Goal: Navigation & Orientation: Find specific page/section

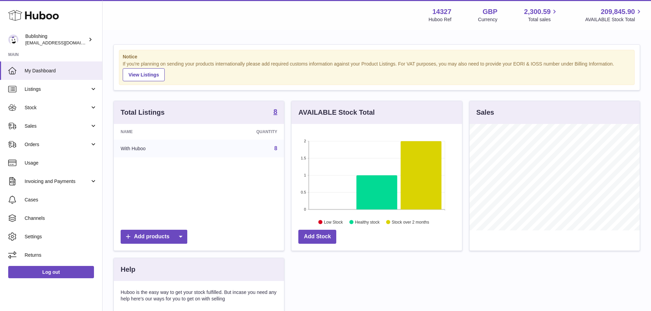
scroll to position [107, 170]
click at [36, 168] on link "Usage" at bounding box center [51, 163] width 102 height 18
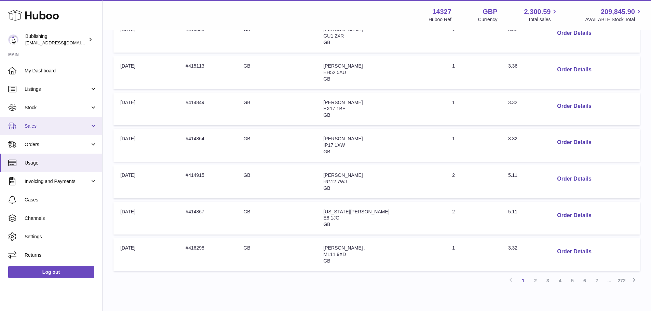
scroll to position [288, 0]
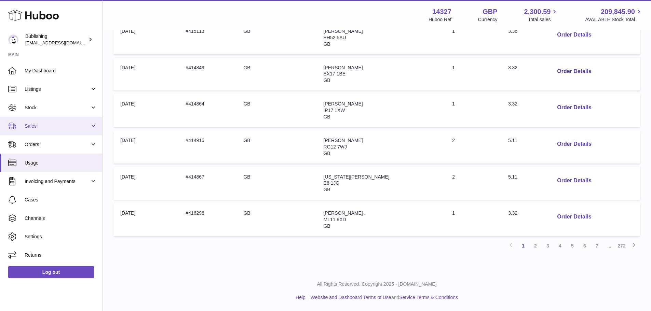
click at [51, 127] on span "Sales" at bounding box center [57, 126] width 65 height 6
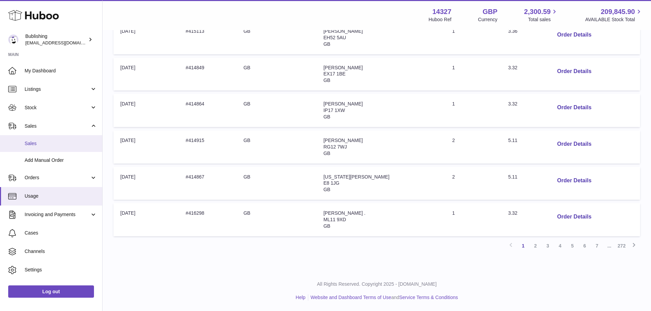
click at [43, 142] on span "Sales" at bounding box center [61, 143] width 72 height 6
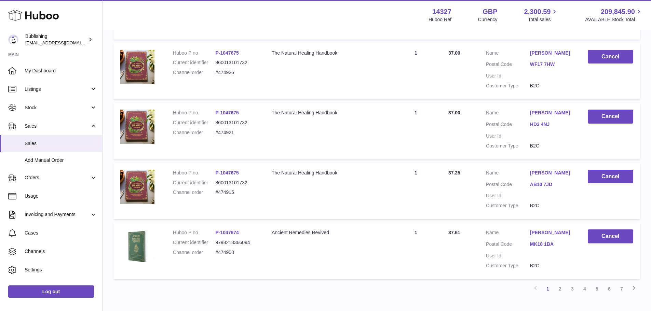
scroll to position [551, 0]
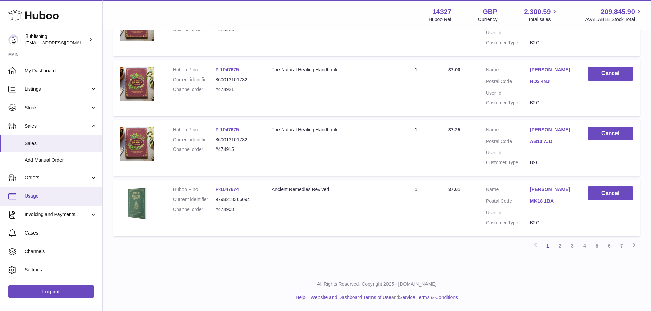
click at [43, 194] on span "Usage" at bounding box center [61, 196] width 72 height 6
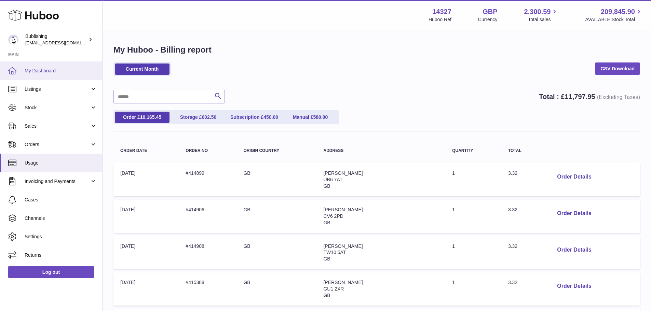
click at [36, 71] on span "My Dashboard" at bounding box center [61, 71] width 72 height 6
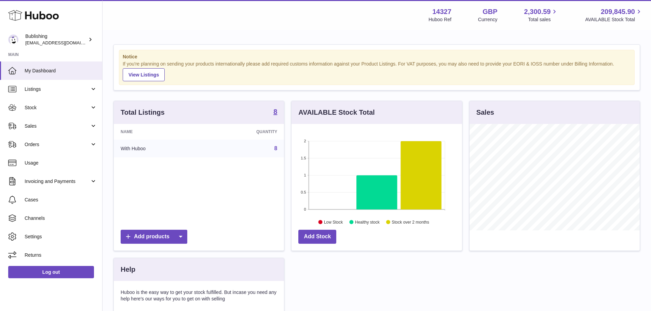
scroll to position [107, 170]
